Goal: Check status: Check status

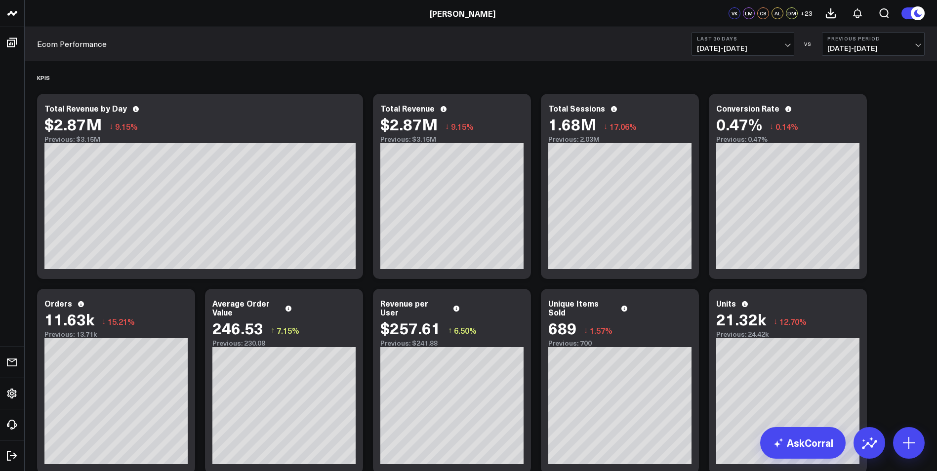
click at [786, 44] on span "[DATE] - [DATE]" at bounding box center [743, 48] width 92 height 8
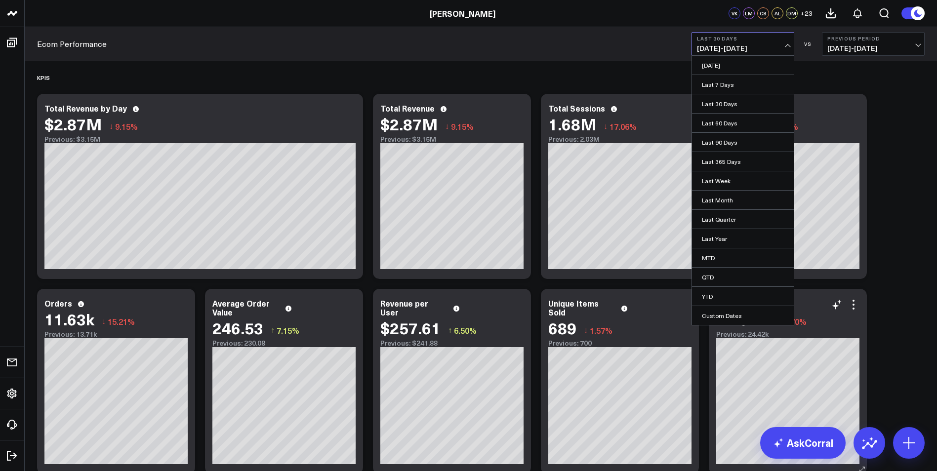
click at [739, 315] on link "Custom Dates" at bounding box center [743, 315] width 102 height 19
select select "8"
select select "2025"
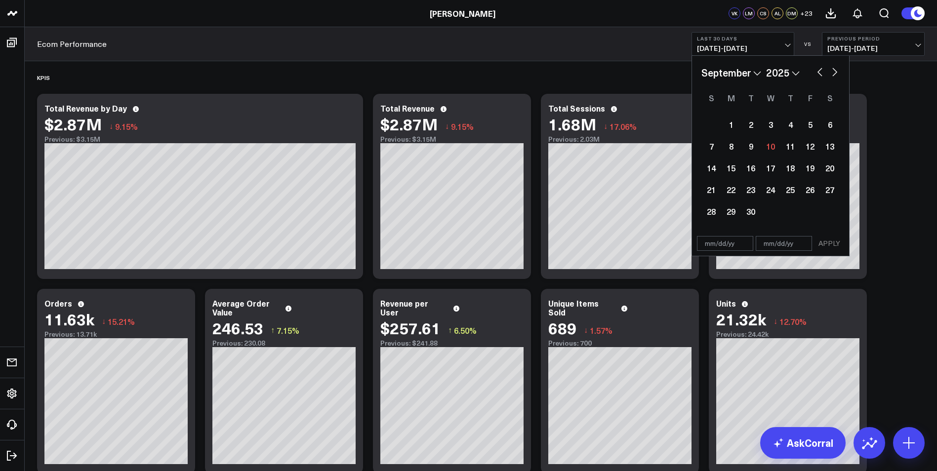
click at [825, 73] on div "January February March April May June July August September October November [D…" at bounding box center [770, 72] width 138 height 15
click at [820, 70] on button "button" at bounding box center [820, 71] width 10 height 12
select select "7"
select select "2025"
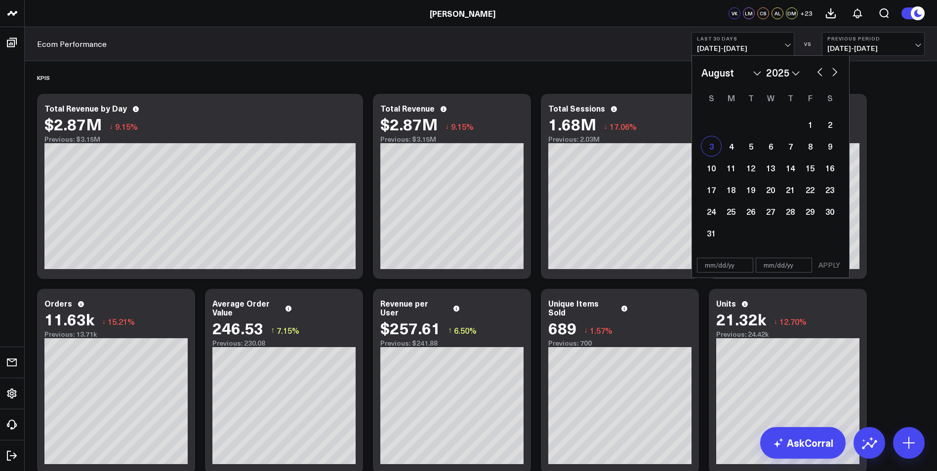
click at [707, 144] on div "3" at bounding box center [711, 146] width 20 height 20
type input "[DATE]"
select select "7"
select select "2025"
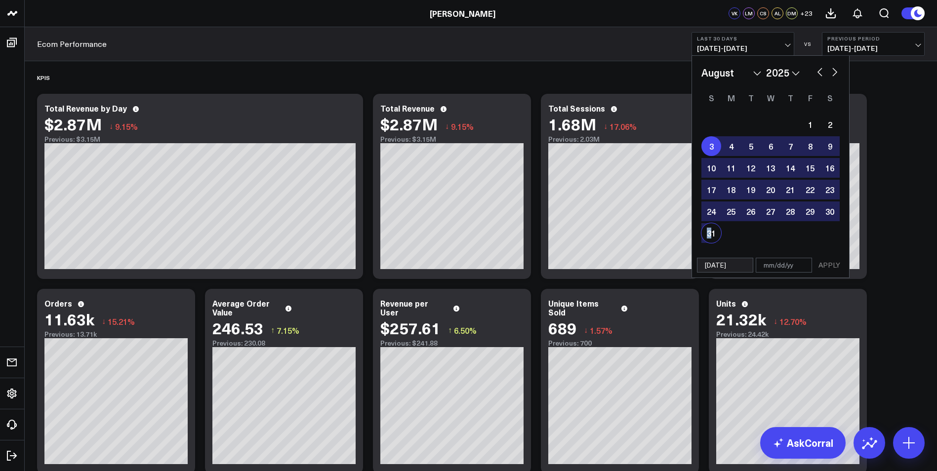
click at [709, 235] on div "31" at bounding box center [711, 233] width 20 height 20
type input "[DATE]"
select select "7"
select select "2025"
click at [832, 261] on button "APPLY" at bounding box center [829, 265] width 30 height 15
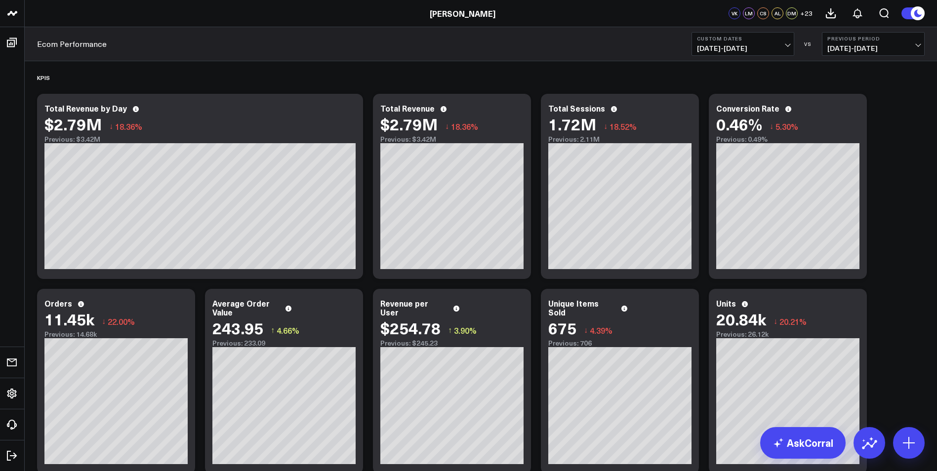
click at [888, 48] on span "[DATE] - [DATE]" at bounding box center [873, 48] width 92 height 8
click at [843, 102] on link "YoY" at bounding box center [873, 103] width 102 height 19
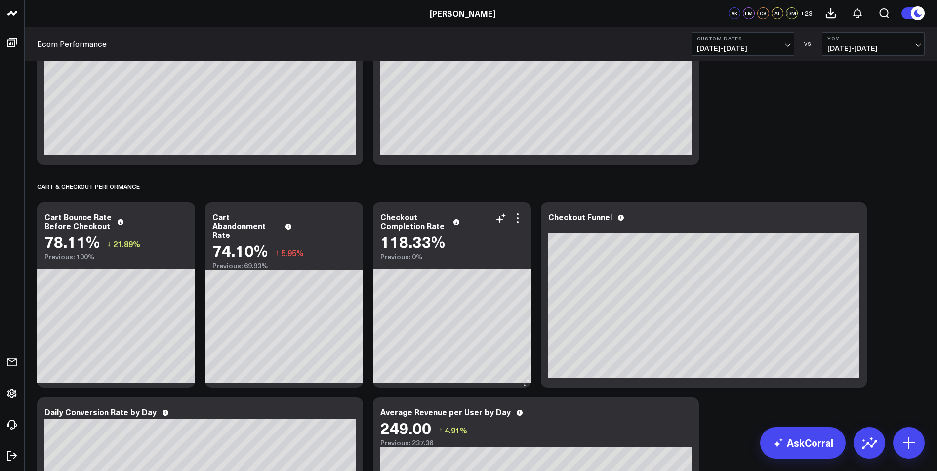
scroll to position [543, 0]
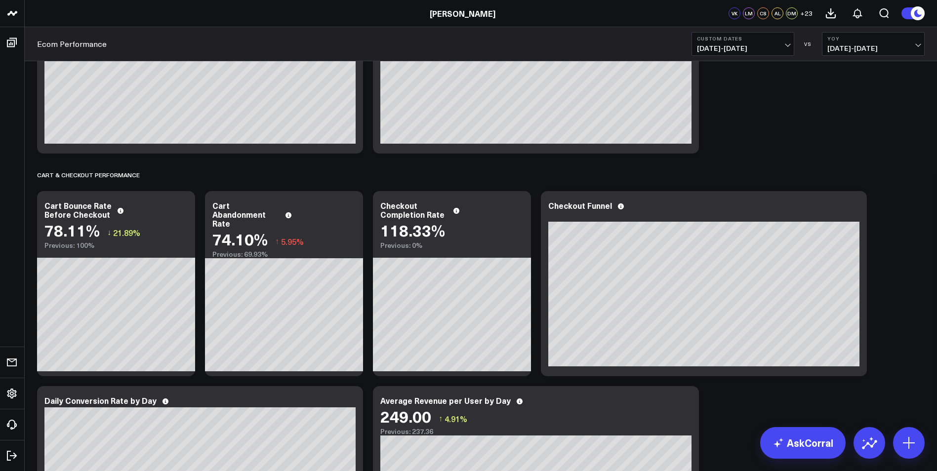
click at [908, 40] on b "YoY" at bounding box center [873, 39] width 92 height 6
click at [863, 65] on link "Previous Period" at bounding box center [873, 65] width 102 height 19
click at [917, 44] on span "[DATE] - [DATE]" at bounding box center [873, 48] width 92 height 8
click at [842, 99] on link "YoY" at bounding box center [873, 103] width 102 height 19
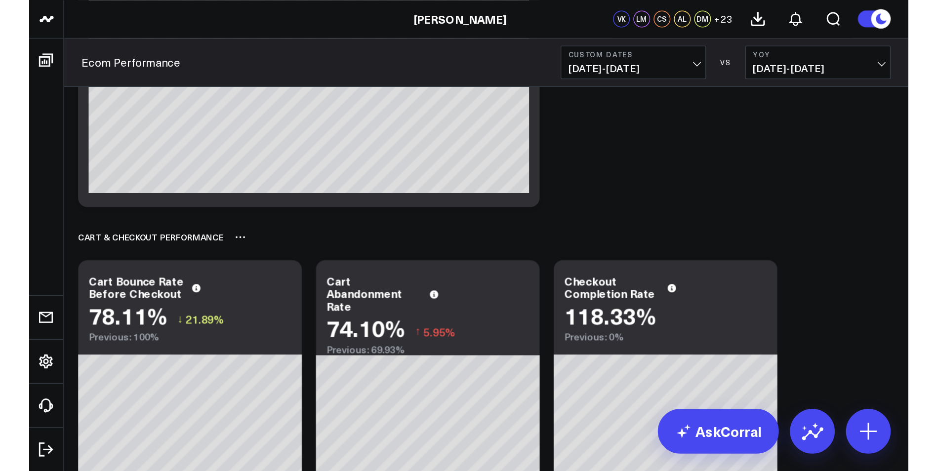
scroll to position [197, 0]
